Goal: Task Accomplishment & Management: Manage account settings

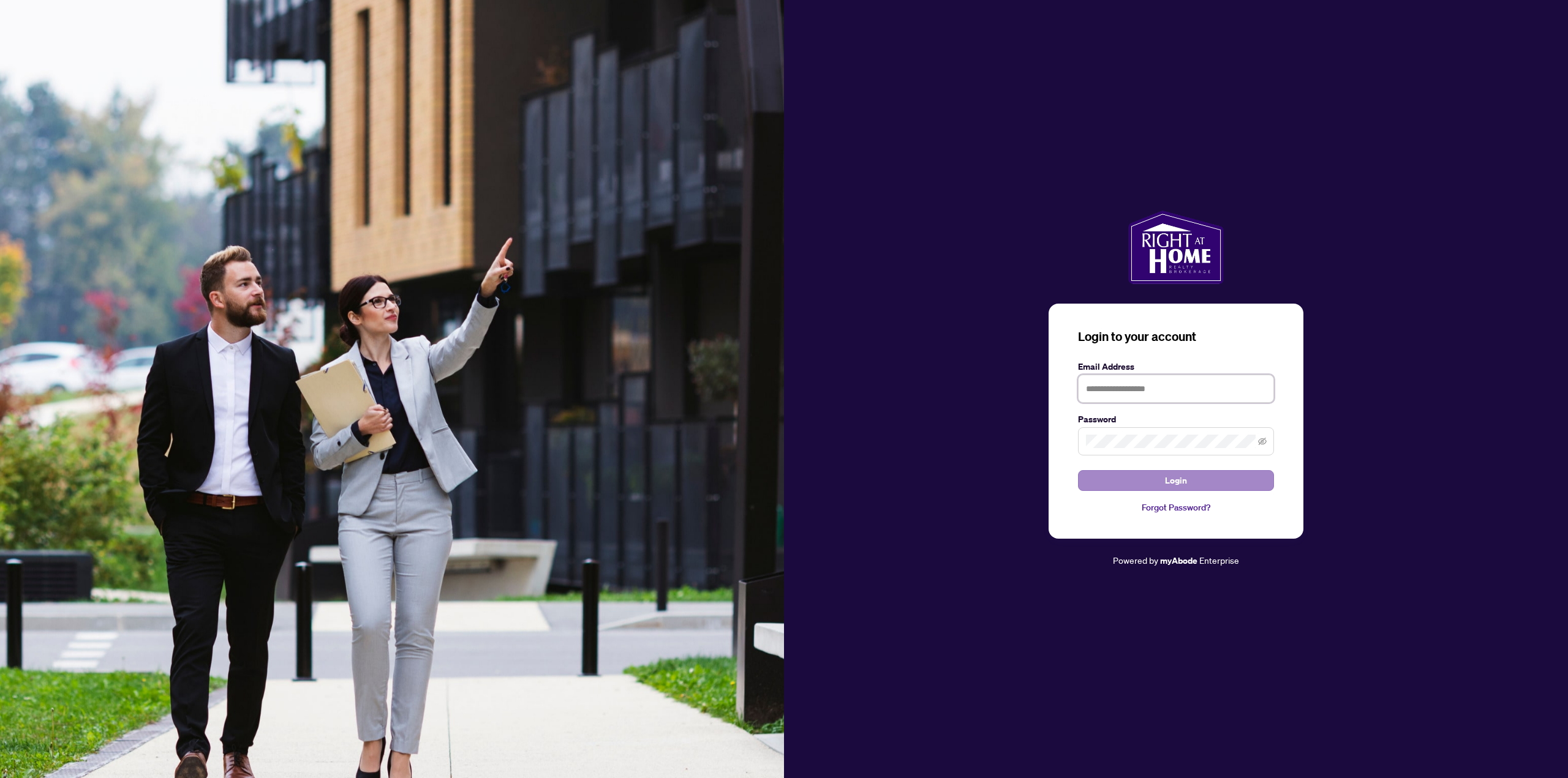
type input "**********"
click at [1140, 474] on button "Login" at bounding box center [1176, 480] width 196 height 21
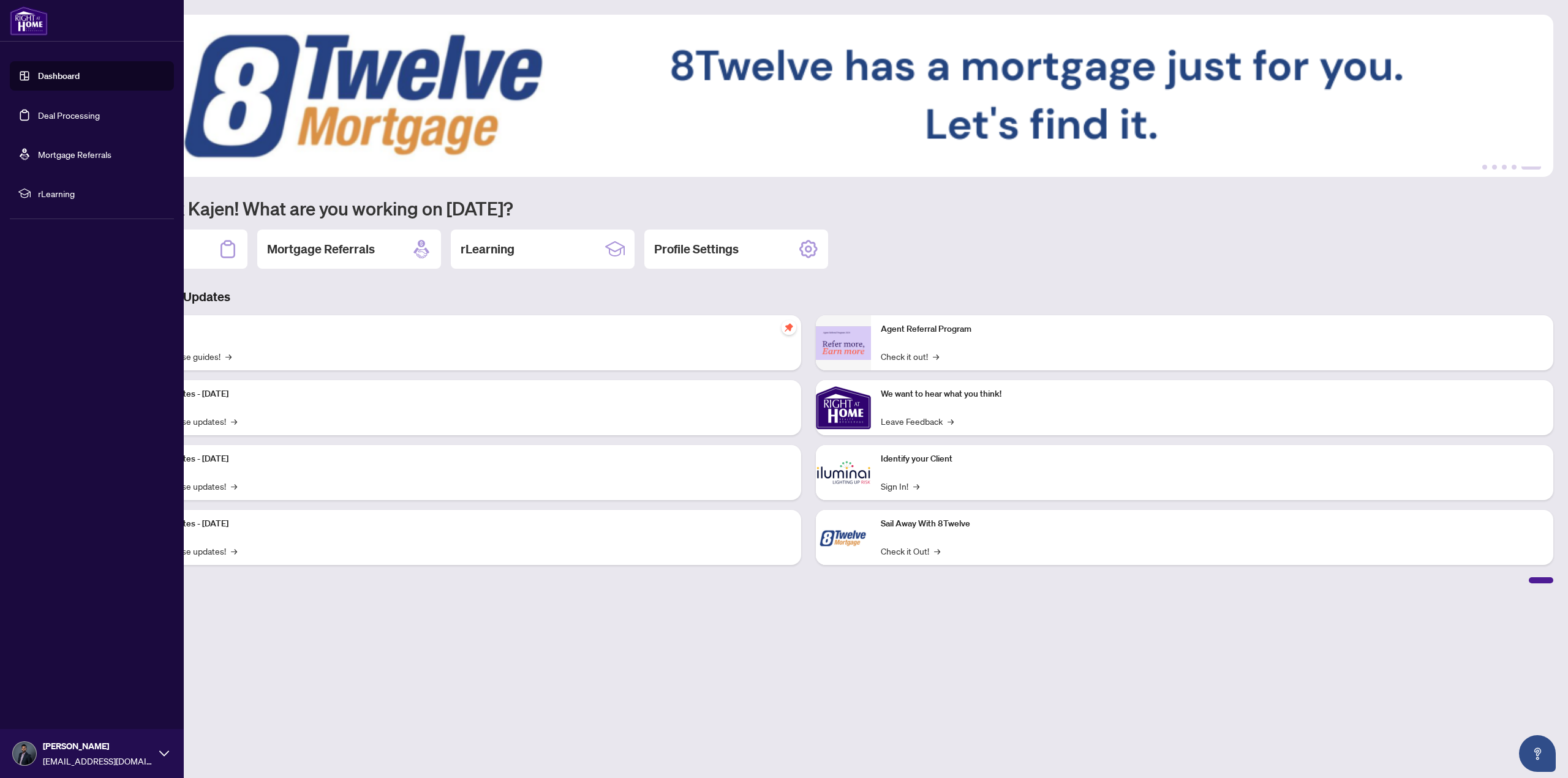
click at [52, 120] on link "Deal Processing" at bounding box center [69, 115] width 62 height 11
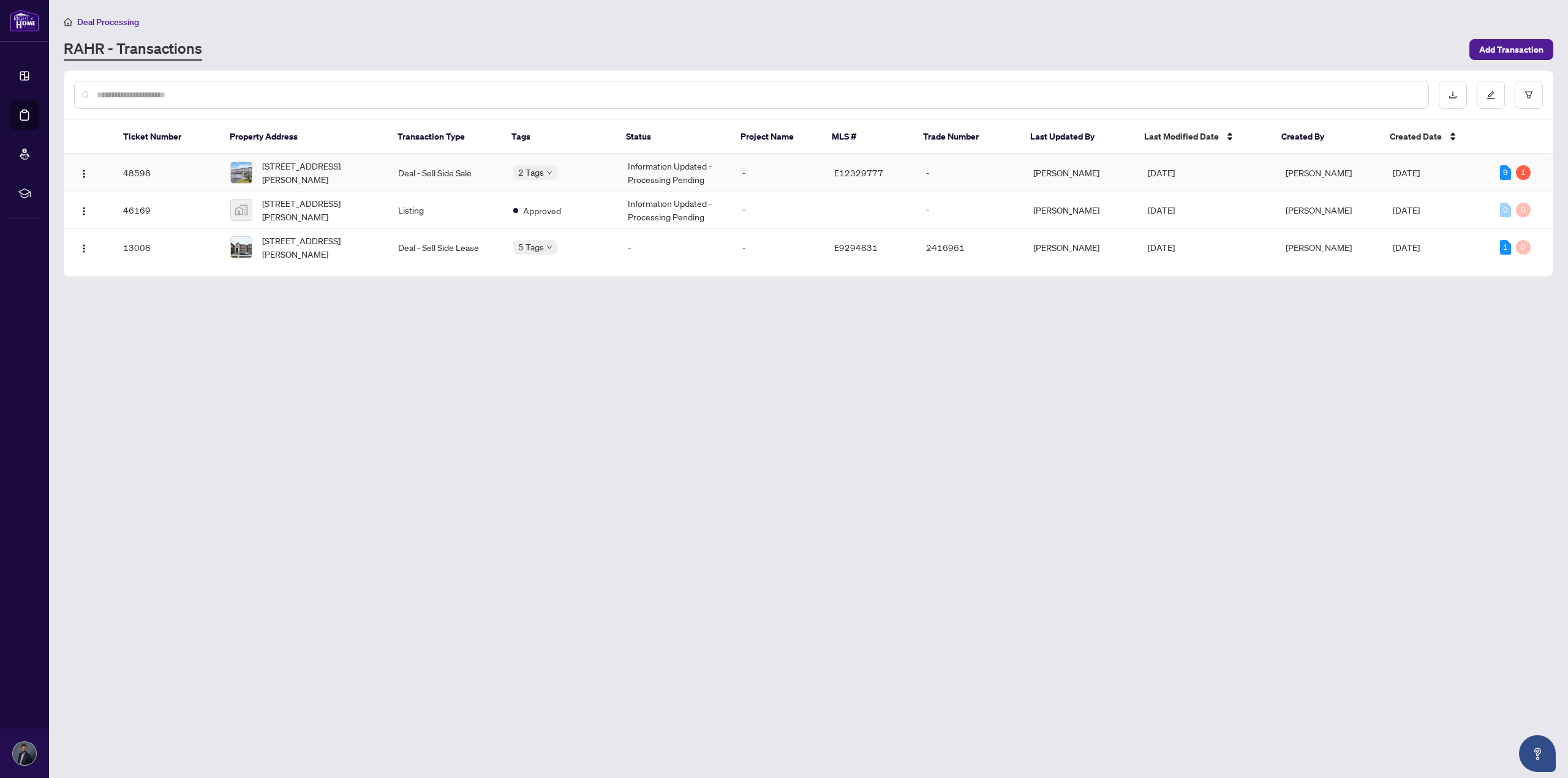
click at [769, 170] on td "-" at bounding box center [778, 173] width 92 height 37
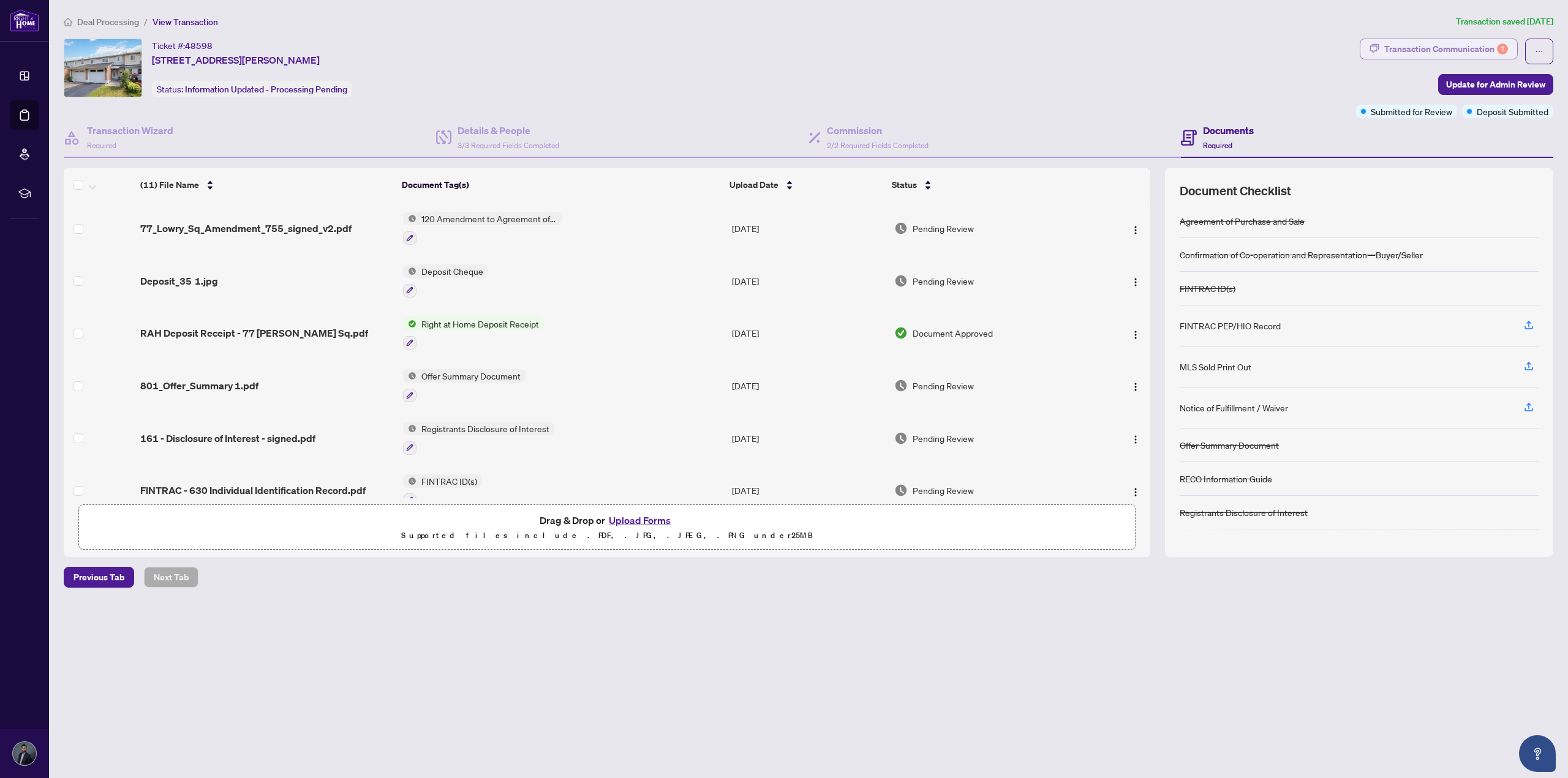
click at [1439, 47] on div "Transaction Communication 1" at bounding box center [1446, 49] width 124 height 20
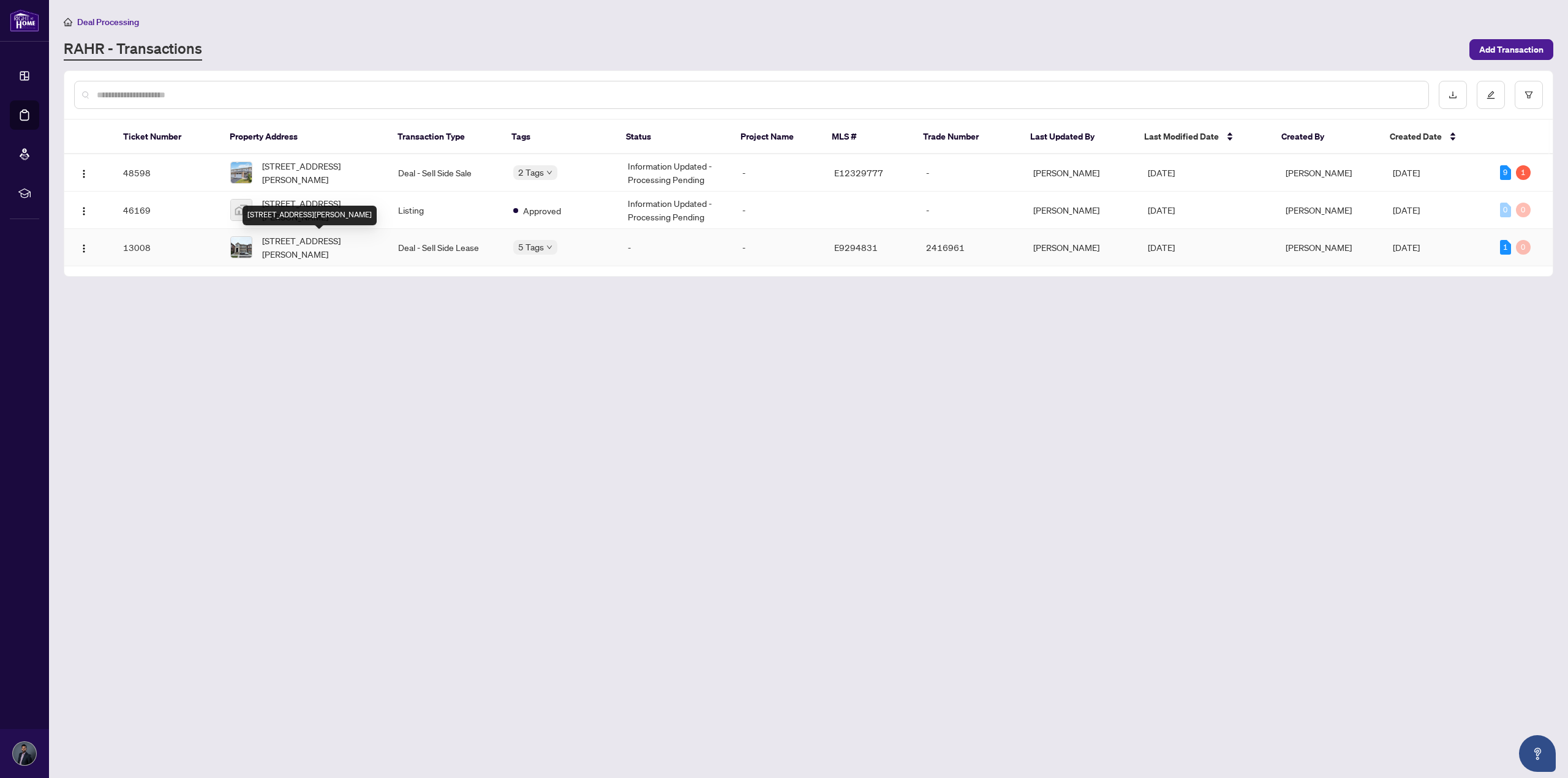
click at [339, 243] on span "[STREET_ADDRESS][PERSON_NAME]" at bounding box center [320, 247] width 117 height 27
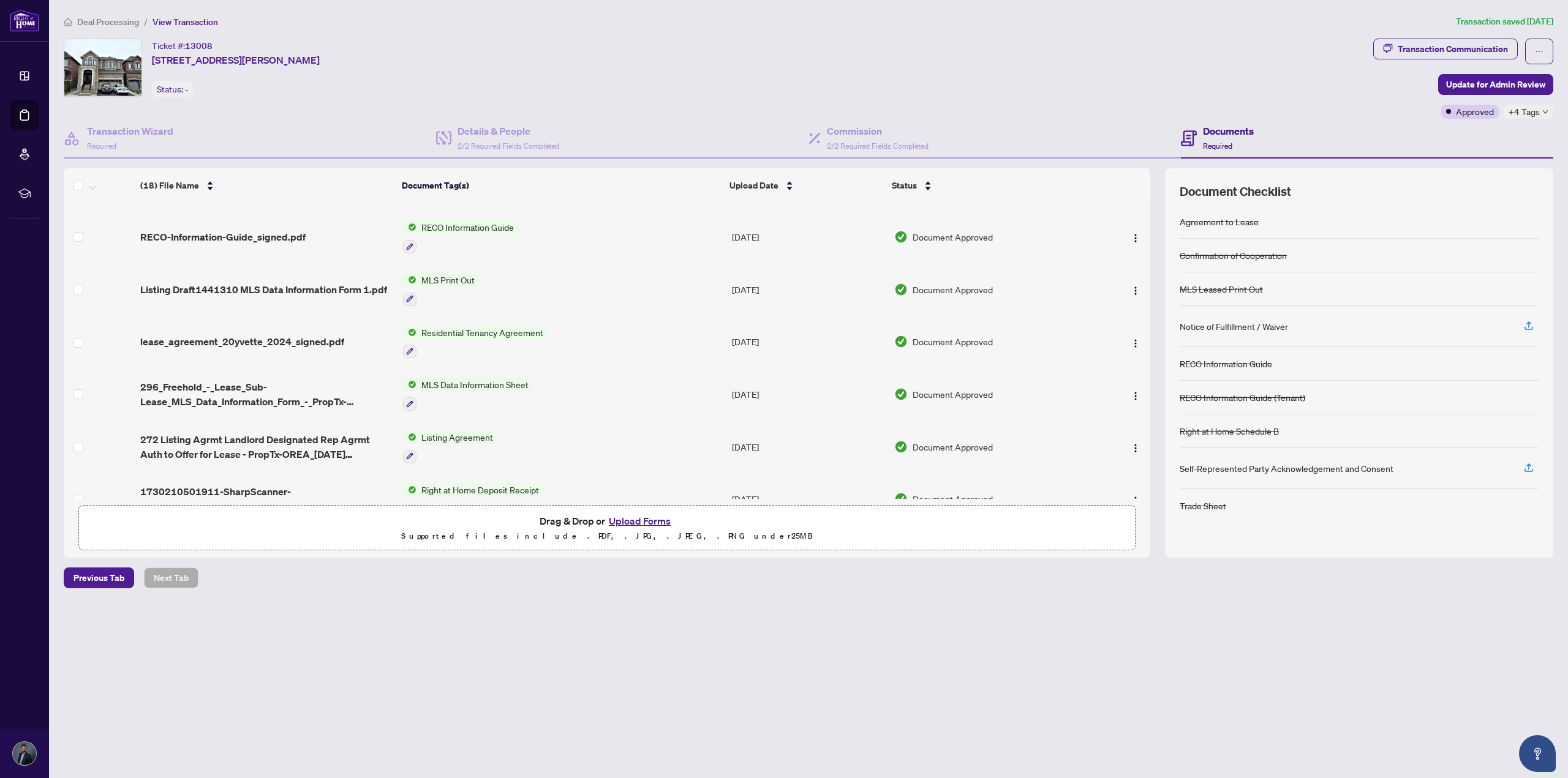
scroll to position [603, 0]
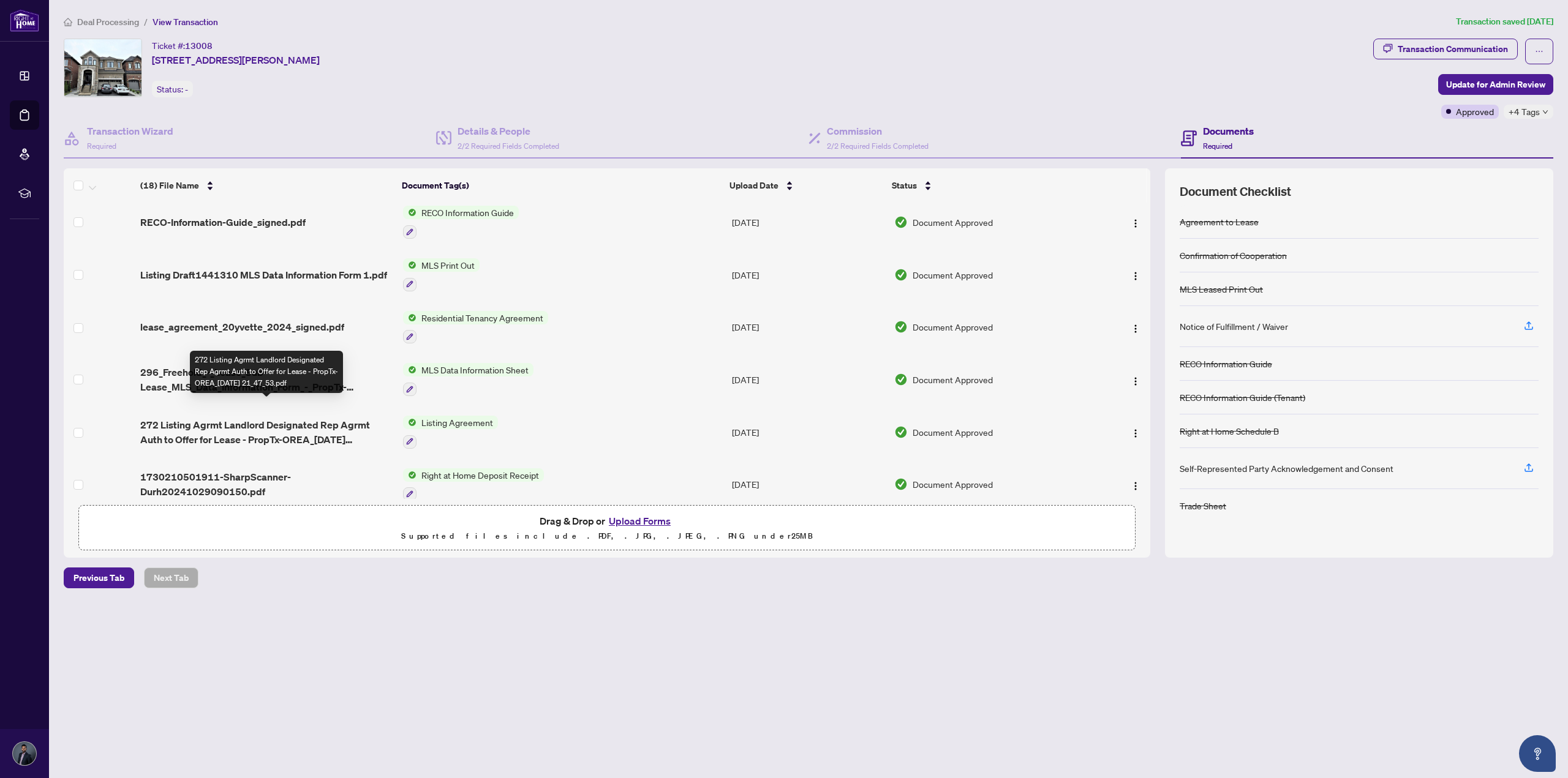
click at [298, 431] on td "272 Listing Agrmt Landlord Designated Rep Agrmt Auth to Offer for Lease - PropT…" at bounding box center [267, 433] width 263 height 53
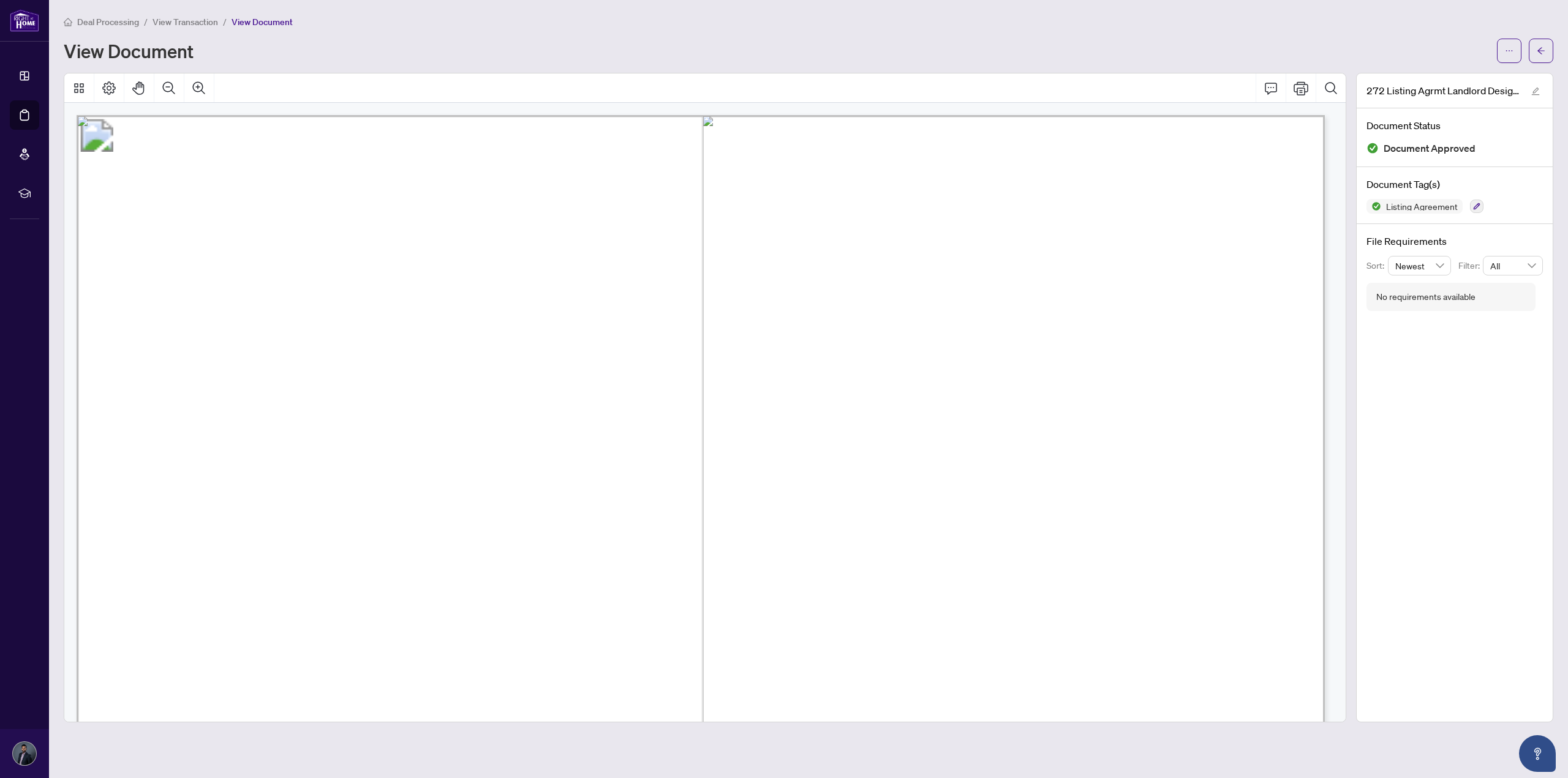
click at [206, 12] on main "Deal Processing / View Transaction / View Document View Document 272 Listing Ag…" at bounding box center [809, 389] width 1519 height 778
click at [204, 21] on span "View Transaction" at bounding box center [185, 21] width 66 height 11
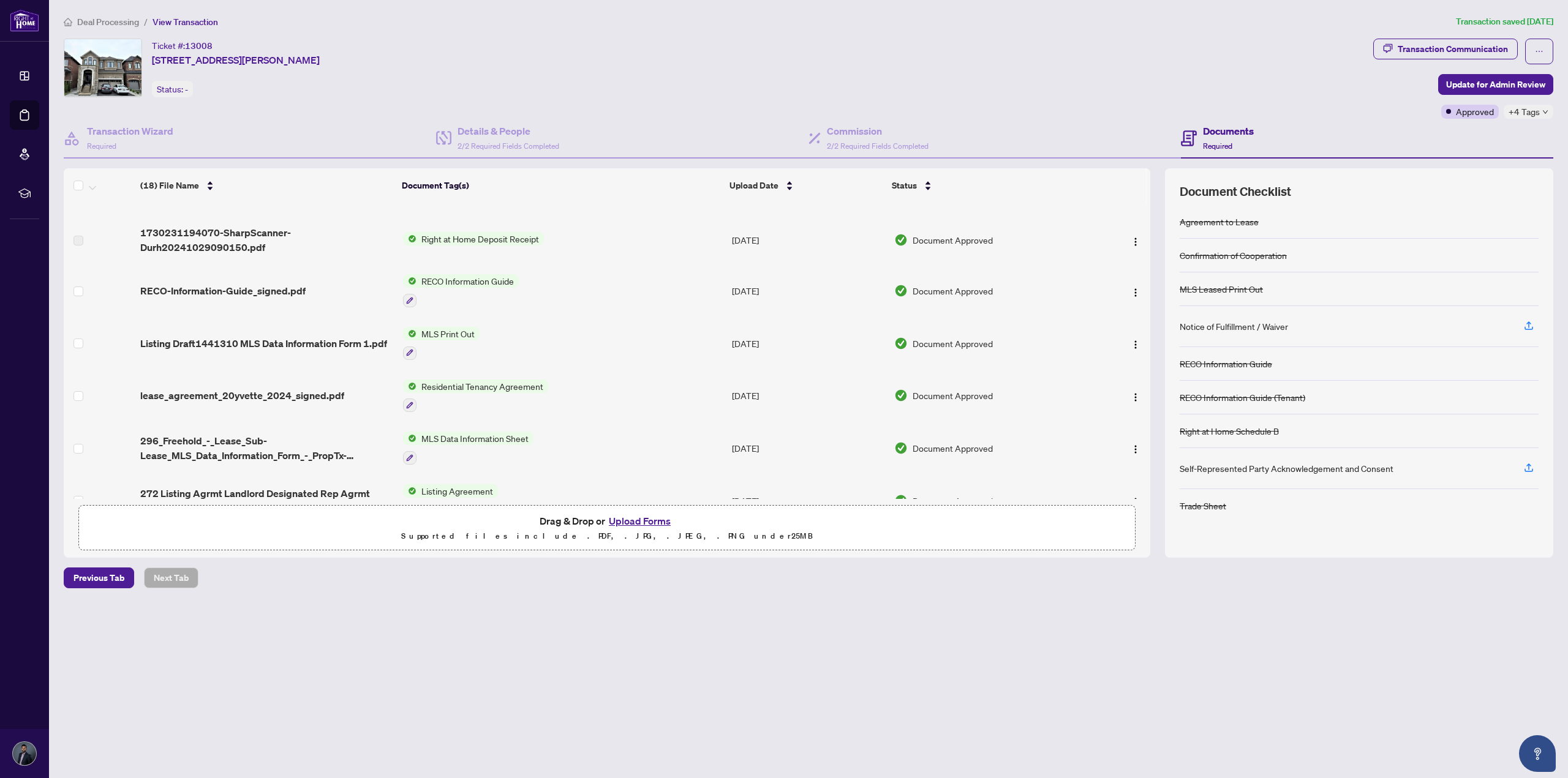
scroll to position [603, 0]
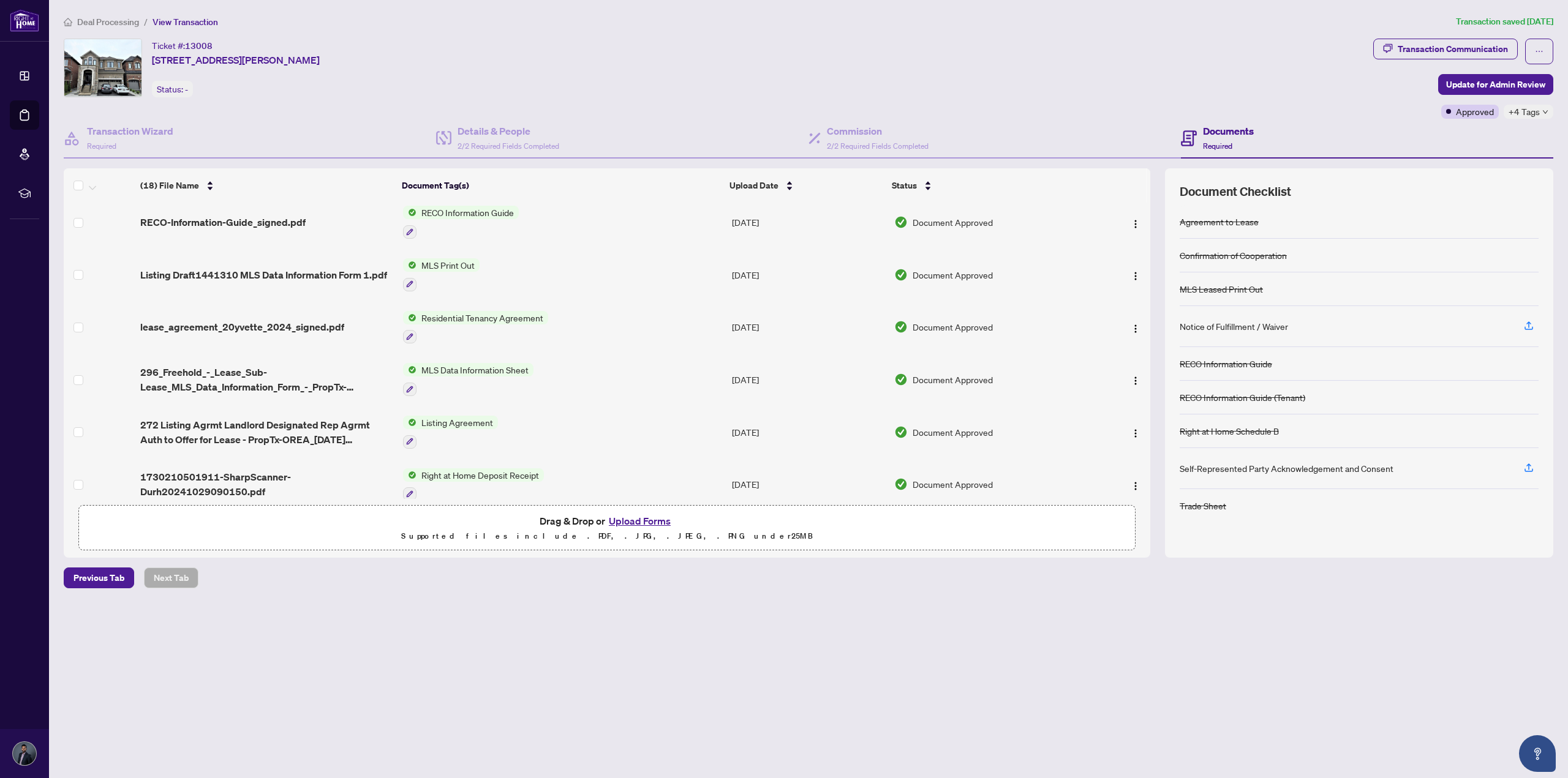
click at [277, 417] on span "272 Listing Agrmt Landlord Designated Rep Agrmt Auth to Offer for Lease - PropT…" at bounding box center [266, 432] width 253 height 30
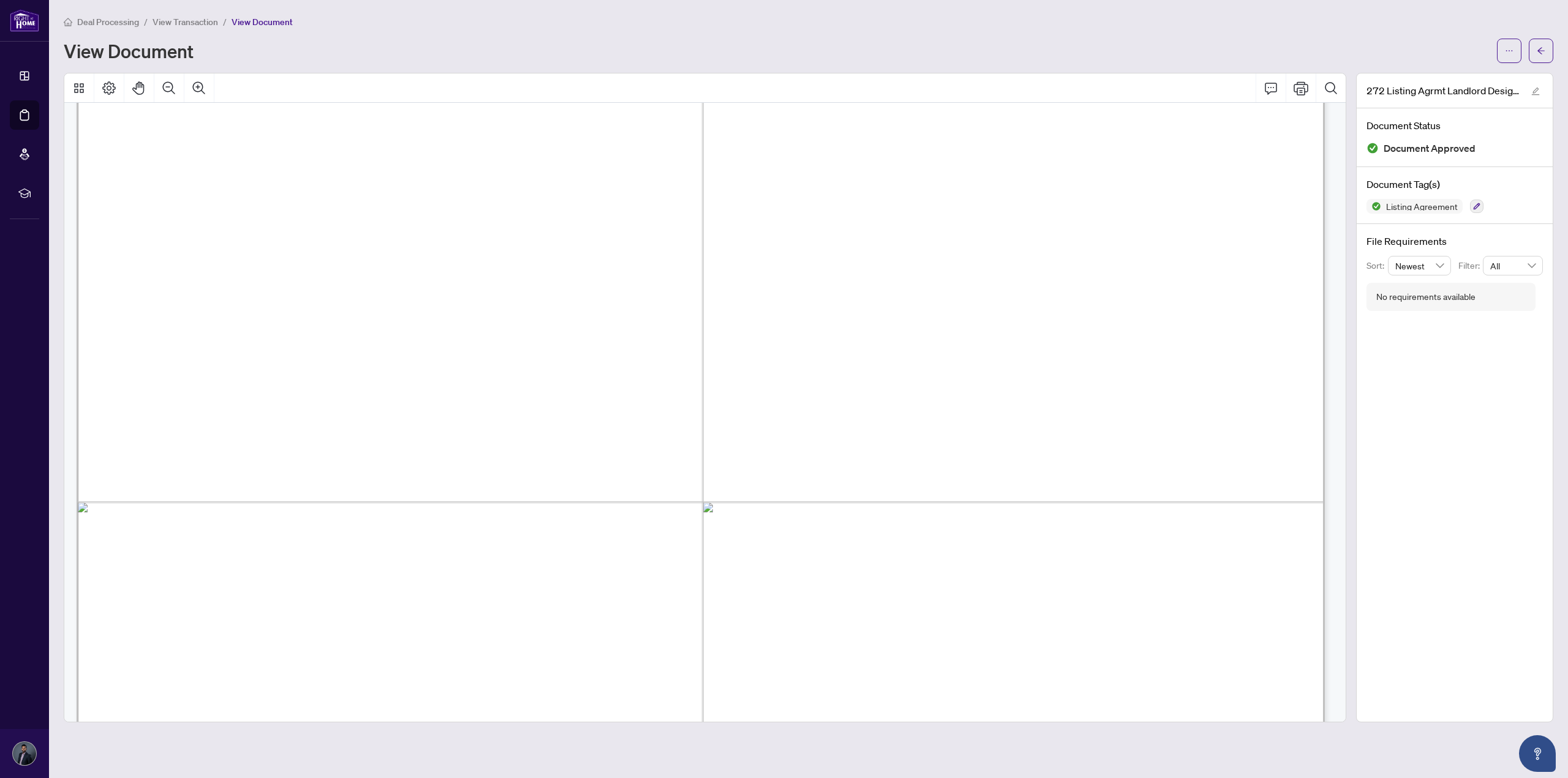
scroll to position [8512, 0]
